Goal: Task Accomplishment & Management: Use online tool/utility

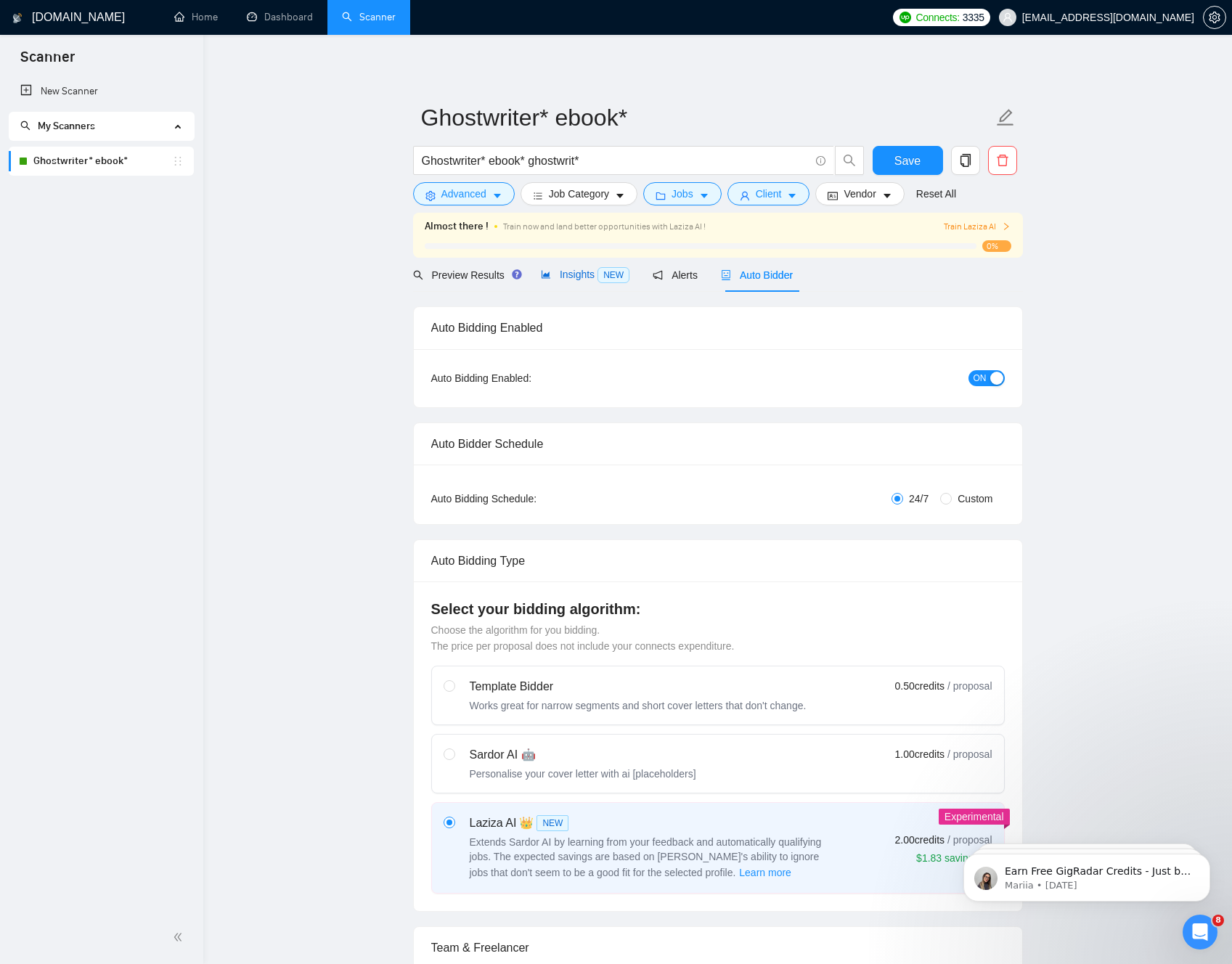
click at [579, 273] on span "Insights NEW" at bounding box center [586, 274] width 89 height 11
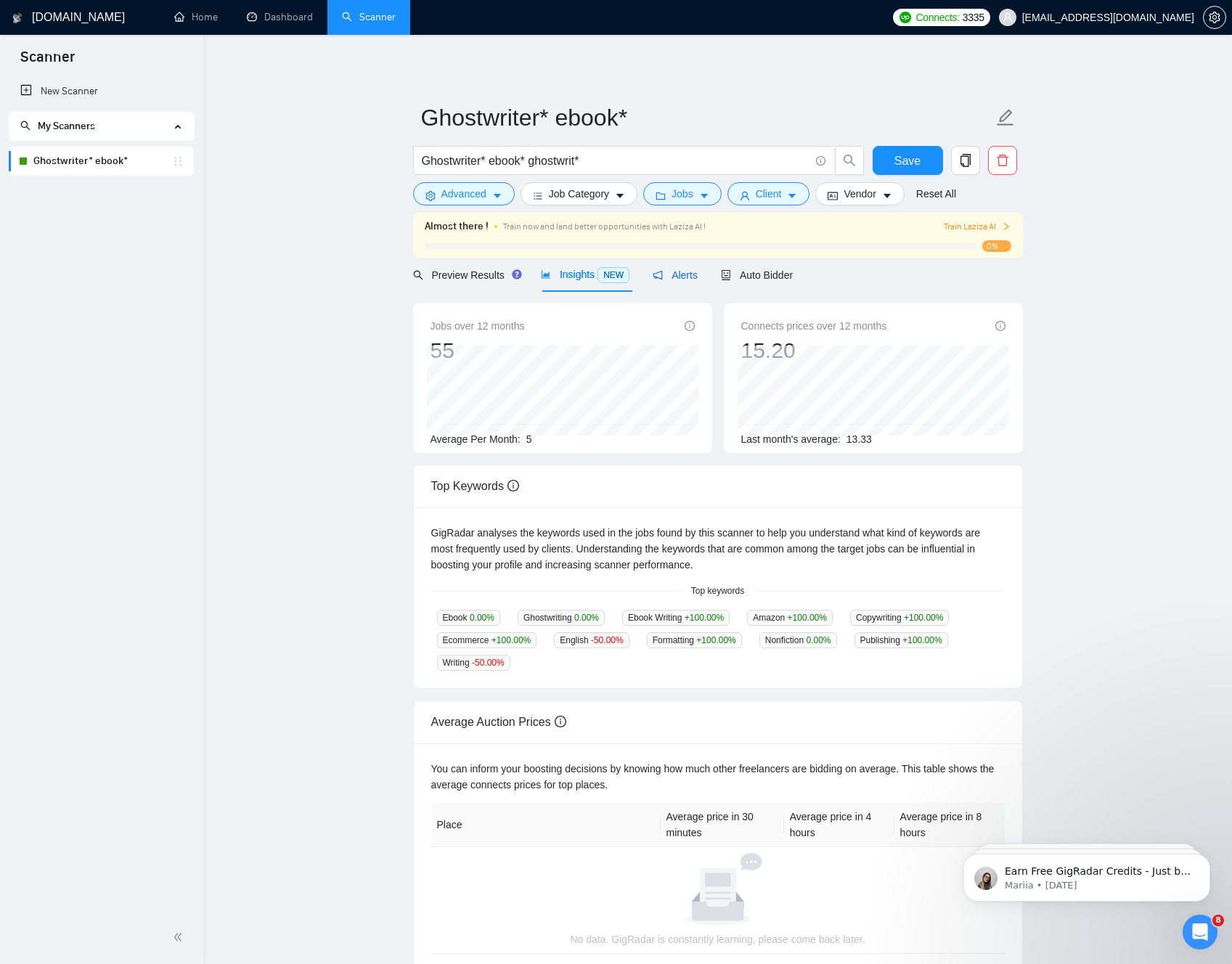
click at [671, 279] on span "Alerts" at bounding box center [675, 275] width 45 height 11
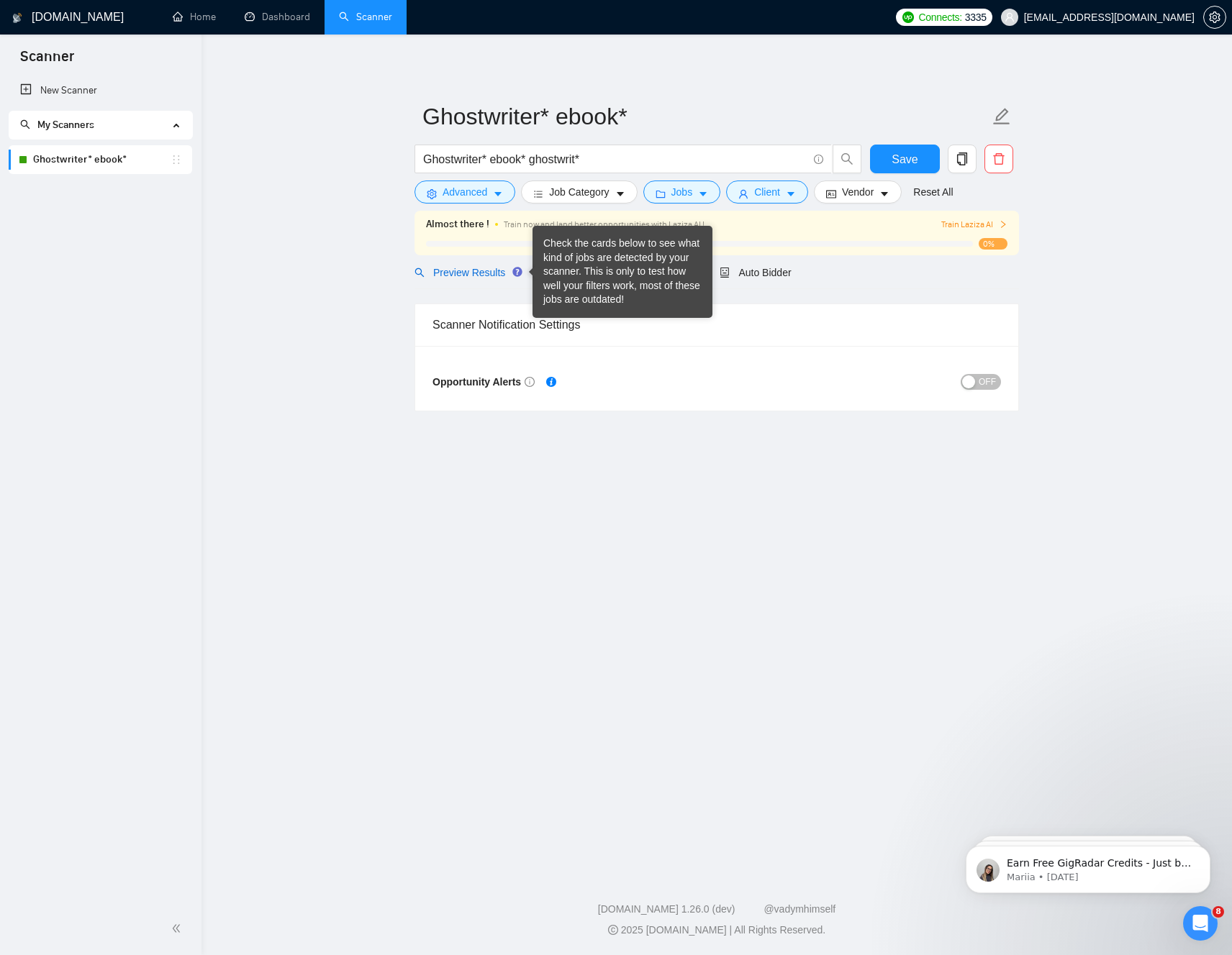
click at [494, 273] on span "Preview Results" at bounding box center [466, 272] width 103 height 11
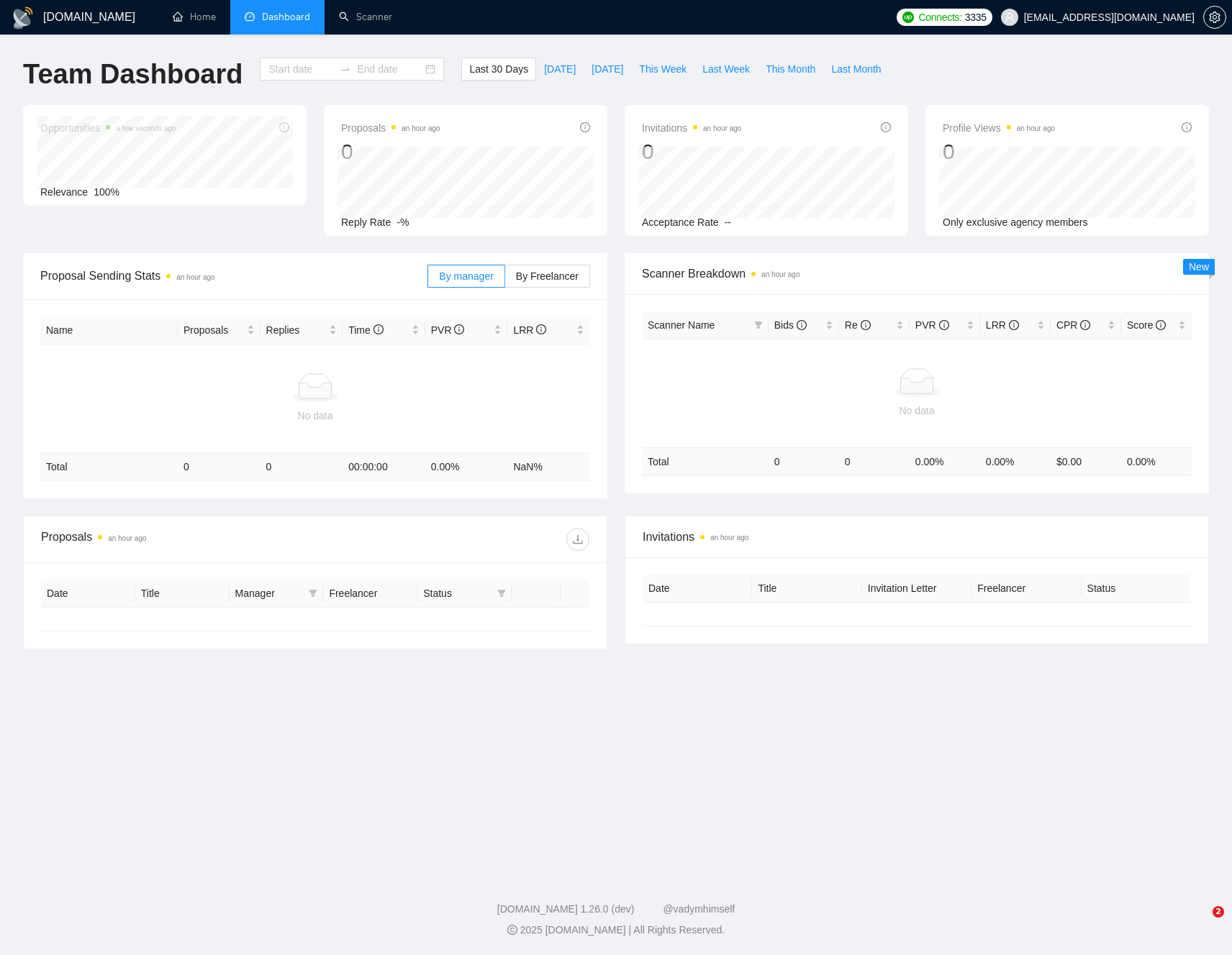
type input "2025-07-21"
type input "2025-08-20"
